Goal: Find specific page/section: Find specific page/section

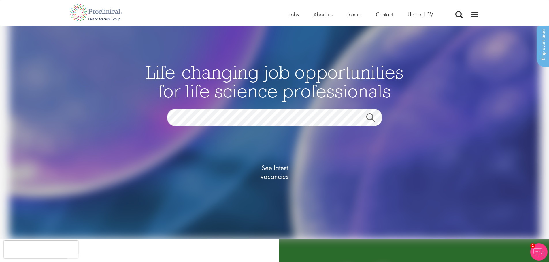
scroll to position [29, 0]
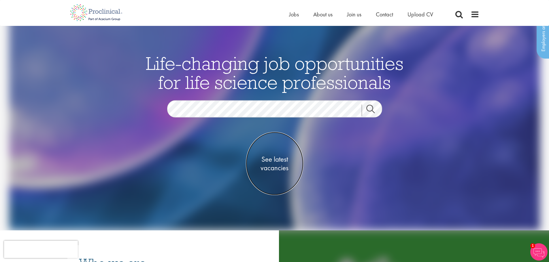
click at [278, 161] on span "See latest vacancies" at bounding box center [275, 163] width 58 height 17
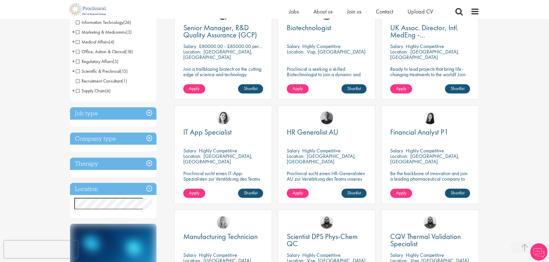
scroll to position [173, 0]
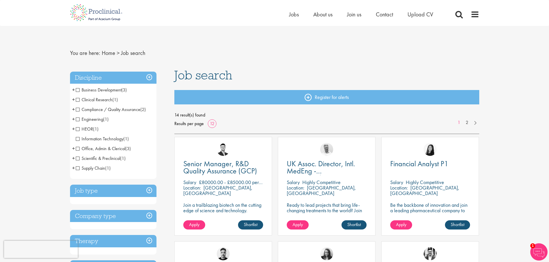
click at [379, 48] on nav "You are here: Home > Job search" at bounding box center [274, 53] width 409 height 14
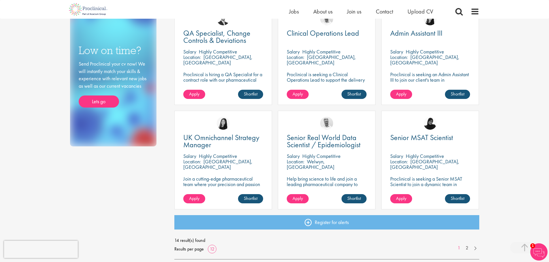
scroll to position [374, 0]
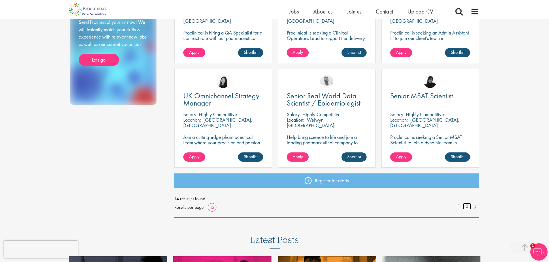
click at [467, 207] on link "2" at bounding box center [467, 206] width 8 height 7
